Goal: Find specific page/section: Find specific page/section

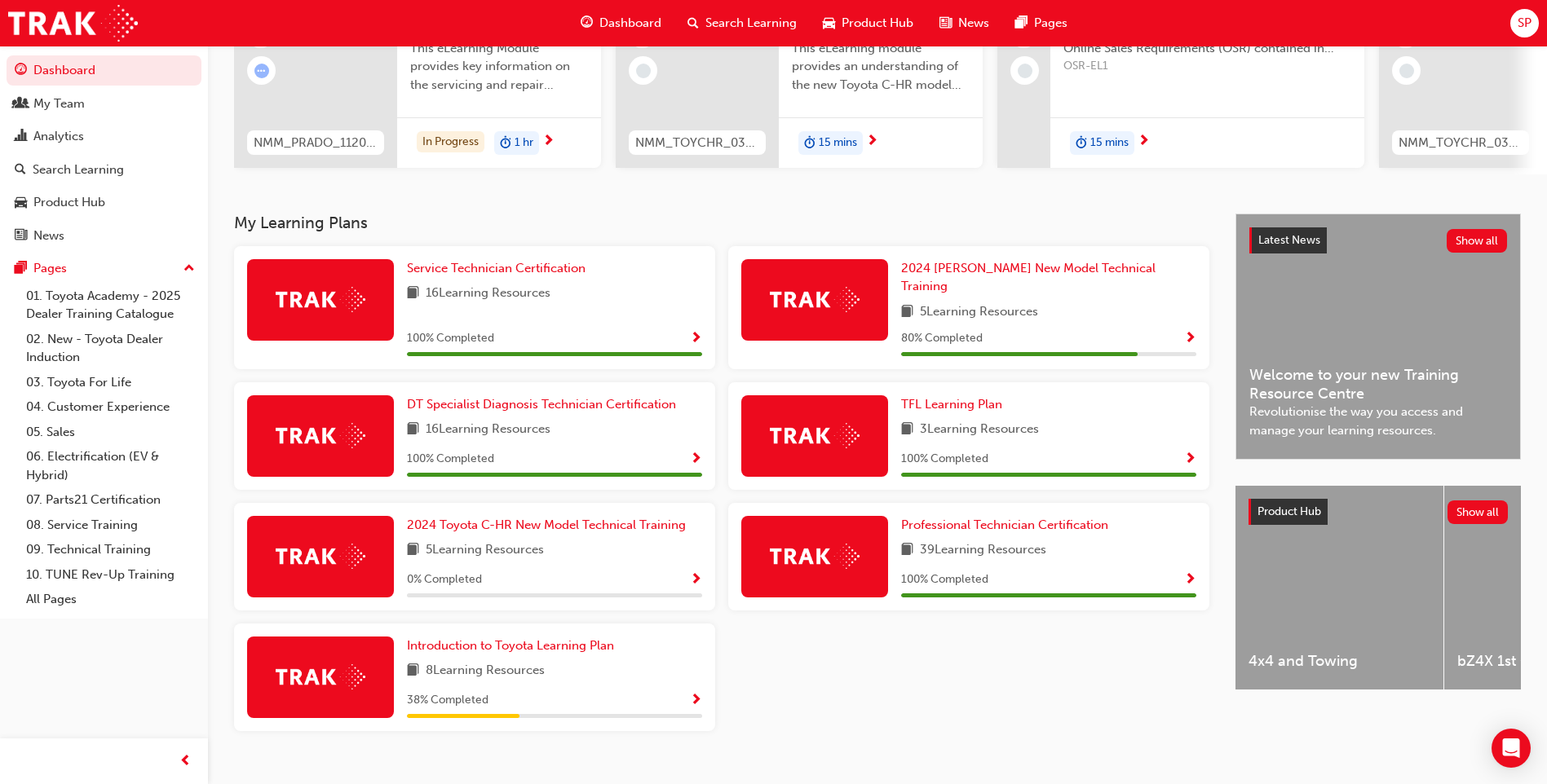
scroll to position [219, 0]
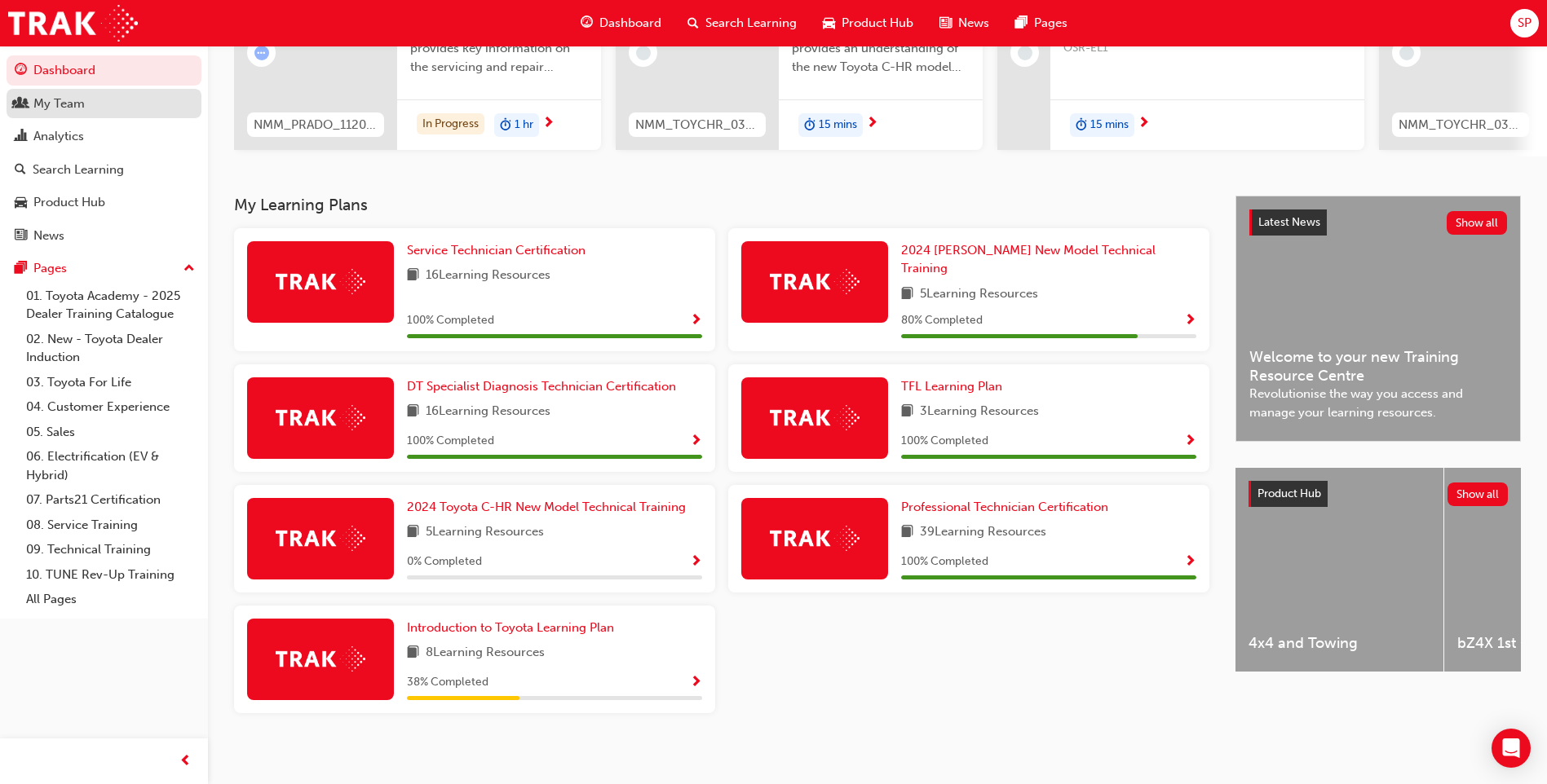
click at [48, 102] on div "My Team" at bounding box center [59, 104] width 51 height 19
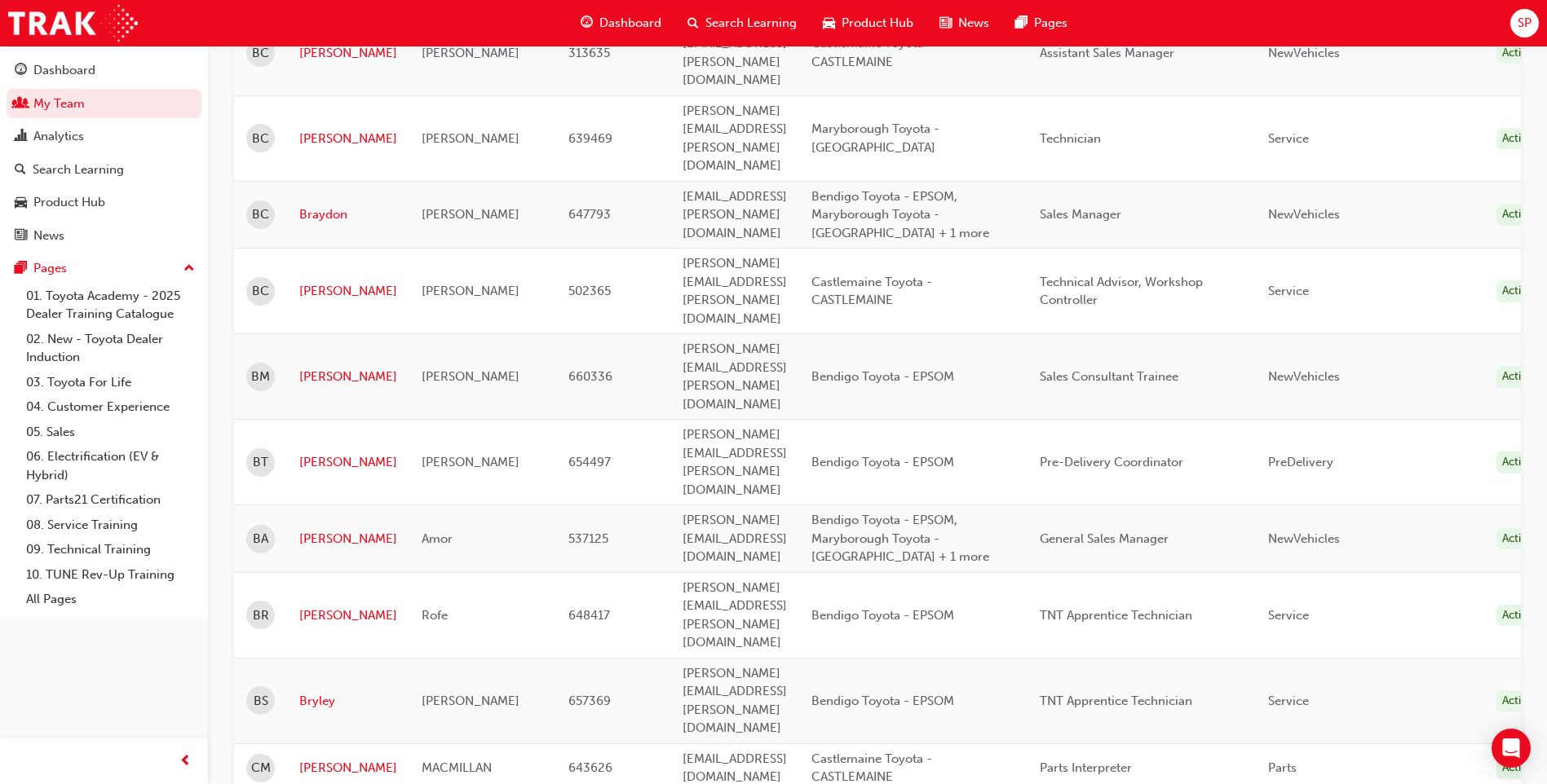
scroll to position [979, 0]
